Goal: Task Accomplishment & Management: Complete application form

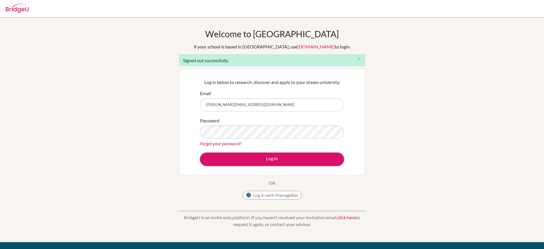
click at [240, 164] on button "Log in" at bounding box center [272, 158] width 144 height 13
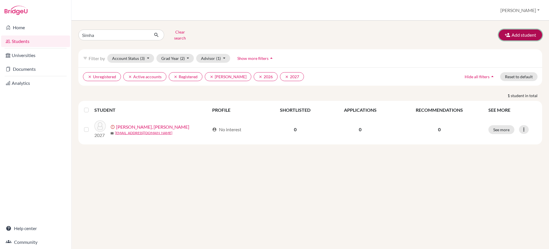
click at [527, 29] on button "Add student" at bounding box center [520, 34] width 43 height 11
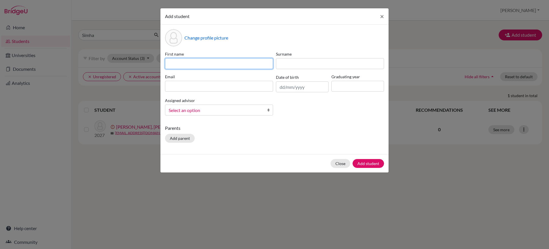
click at [249, 68] on input at bounding box center [219, 63] width 108 height 11
click at [250, 61] on input at bounding box center [219, 63] width 108 height 11
paste input "Deva [PERSON_NAME] [PERSON_NAME]"
type input "Deva [PERSON_NAME] [PERSON_NAME]"
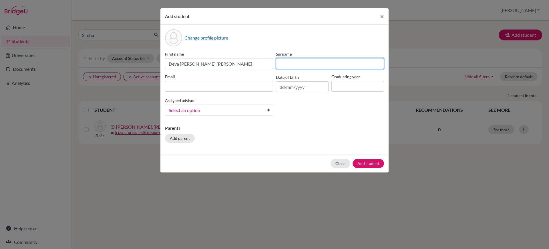
click at [295, 65] on input at bounding box center [330, 63] width 108 height 11
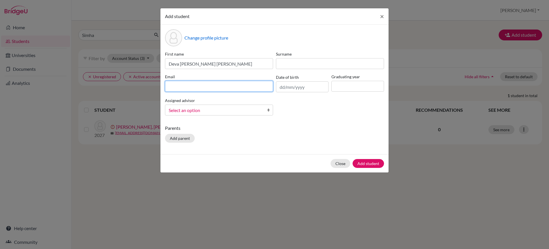
click at [202, 92] on div "Email" at bounding box center [219, 82] width 111 height 19
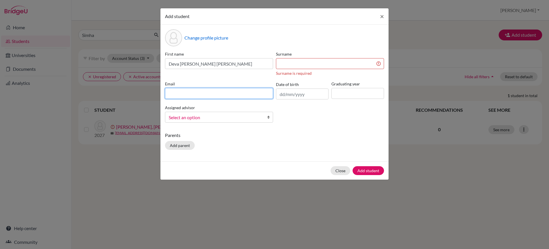
paste input "Deva [PERSON_NAME] [PERSON_NAME]"
click at [180, 95] on input "Deva [PERSON_NAME] [PERSON_NAME]" at bounding box center [219, 93] width 108 height 11
click at [171, 92] on input "Deva.[PERSON_NAME]" at bounding box center [219, 93] width 108 height 11
click at [204, 94] on input "deva.[PERSON_NAME]" at bounding box center [219, 93] width 108 height 11
type input "[EMAIL_ADDRESS][PERSON_NAME][DOMAIN_NAME]"
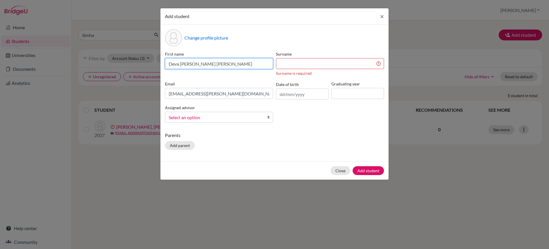
click at [202, 64] on input "Deva [PERSON_NAME] [PERSON_NAME]" at bounding box center [219, 63] width 108 height 11
type input "[PERSON_NAME]"
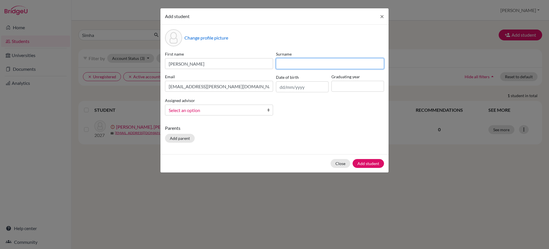
click at [315, 65] on input at bounding box center [330, 63] width 108 height 11
paste input "[PERSON_NAME]"
type input "[PERSON_NAME]"
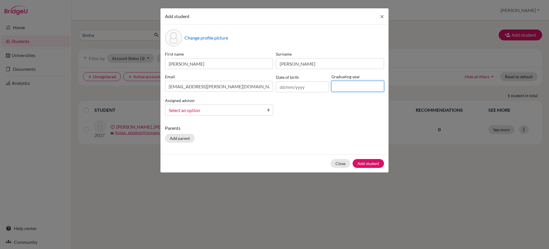
click at [340, 86] on input at bounding box center [357, 86] width 53 height 11
type input "2027"
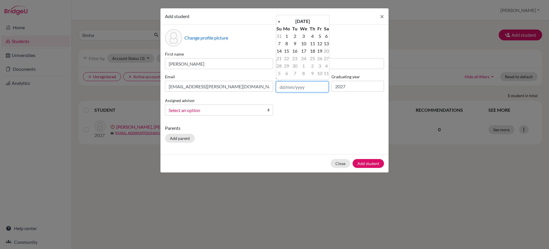
click at [297, 86] on input "text" at bounding box center [302, 86] width 53 height 11
click at [301, 23] on th "[DATE]" at bounding box center [302, 20] width 41 height 7
click at [302, 24] on th "2025" at bounding box center [302, 22] width 41 height 7
click at [281, 21] on th "«" at bounding box center [279, 22] width 6 height 7
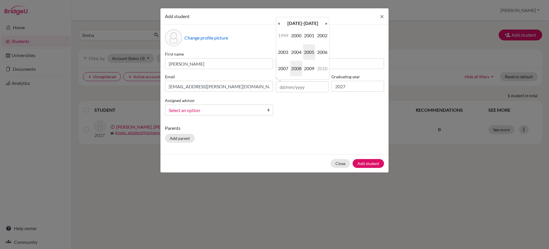
click at [297, 69] on span "2008" at bounding box center [296, 68] width 12 height 15
click at [321, 34] on span "Apr" at bounding box center [322, 35] width 12 height 15
click at [288, 51] on td "14" at bounding box center [286, 50] width 9 height 7
type input "[DATE]"
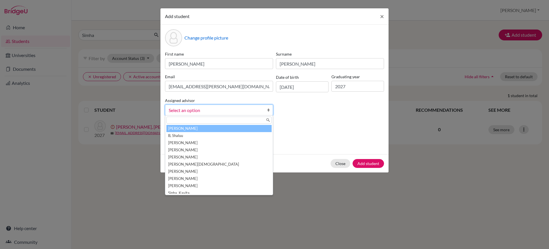
click at [238, 114] on link "Select an option" at bounding box center [219, 109] width 108 height 11
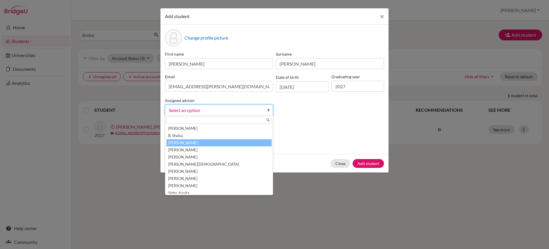
click at [214, 141] on li "[PERSON_NAME]" at bounding box center [218, 142] width 105 height 7
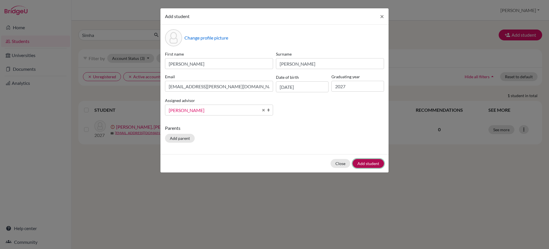
click at [365, 162] on button "Add student" at bounding box center [368, 163] width 31 height 9
